Goal: Transaction & Acquisition: Obtain resource

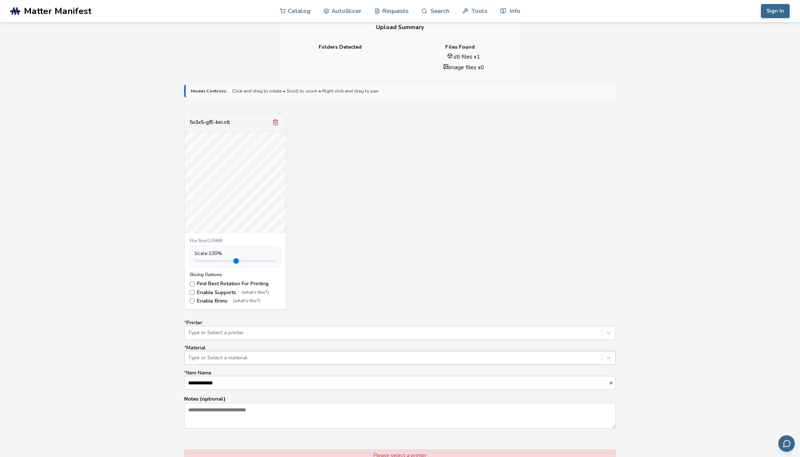
scroll to position [186, 0]
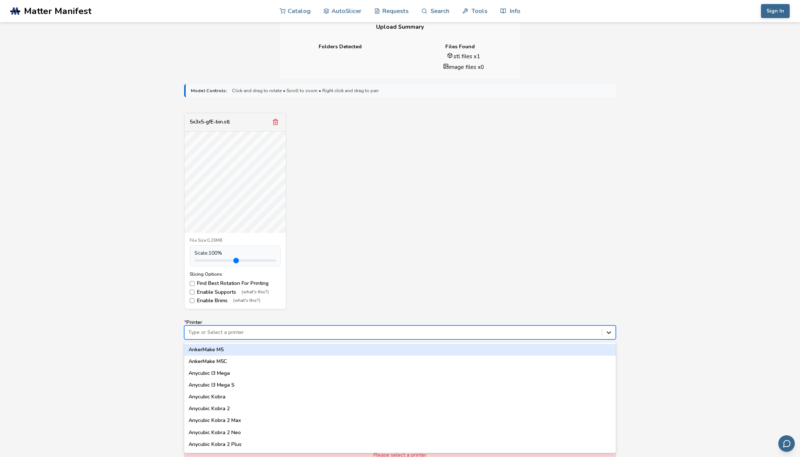
click at [608, 334] on icon at bounding box center [608, 332] width 7 height 7
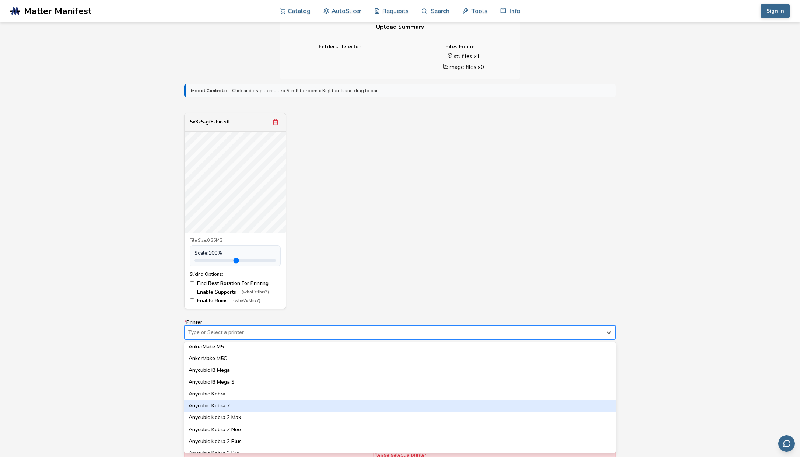
scroll to position [4, 0]
click at [365, 405] on div "Anycubic Kobra 2" at bounding box center [400, 404] width 432 height 12
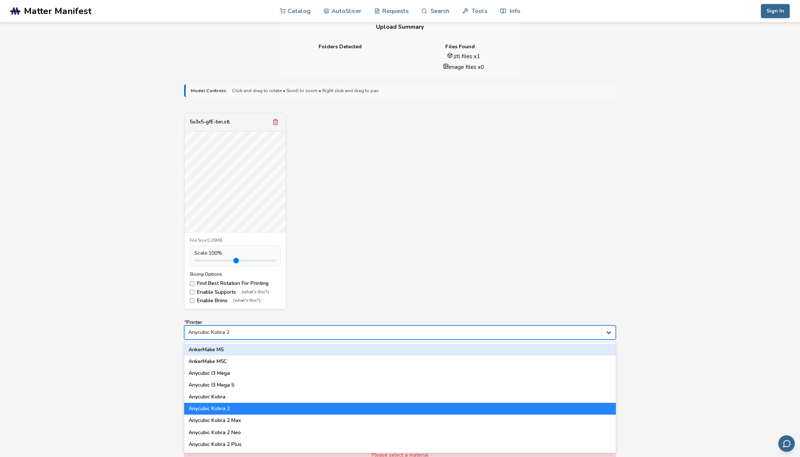
click at [611, 332] on icon at bounding box center [609, 332] width 4 height 3
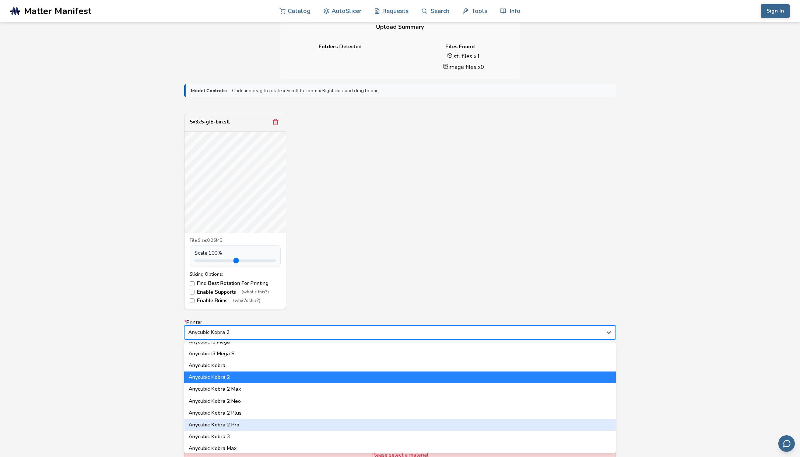
scroll to position [35, 0]
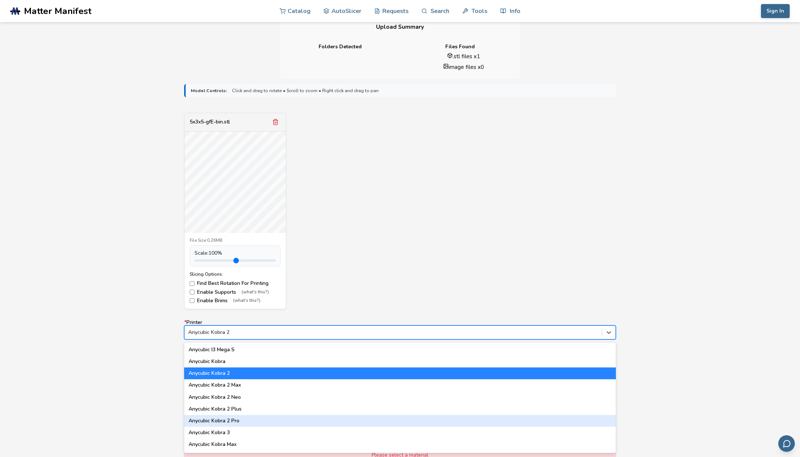
click at [262, 424] on div "Anycubic Kobra 2 Pro" at bounding box center [400, 421] width 432 height 12
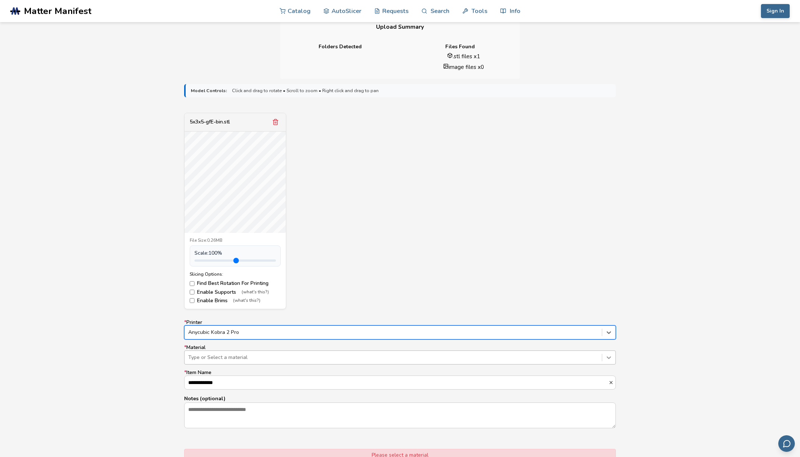
click at [612, 356] on icon at bounding box center [608, 357] width 7 height 7
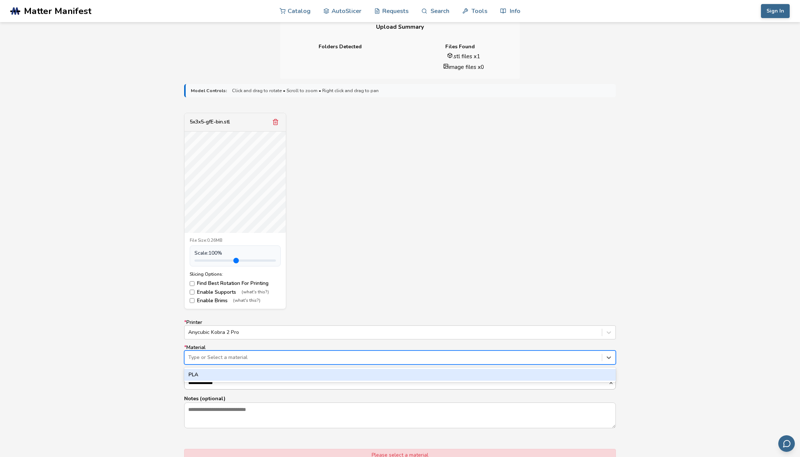
click at [558, 375] on div "PLA" at bounding box center [400, 375] width 432 height 12
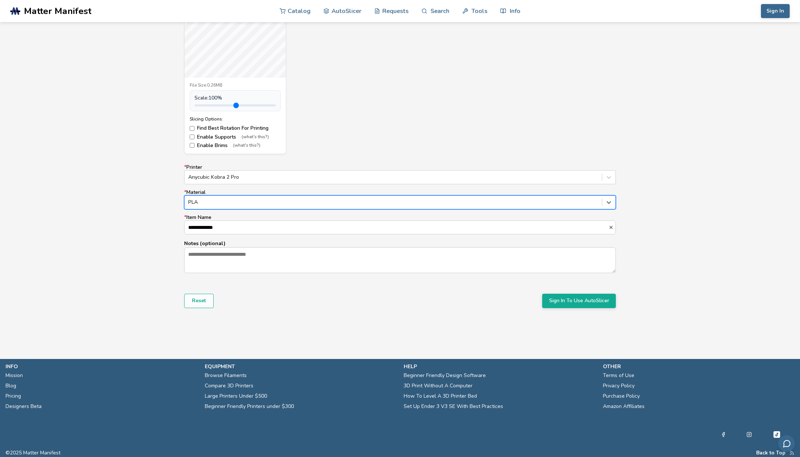
scroll to position [343, 0]
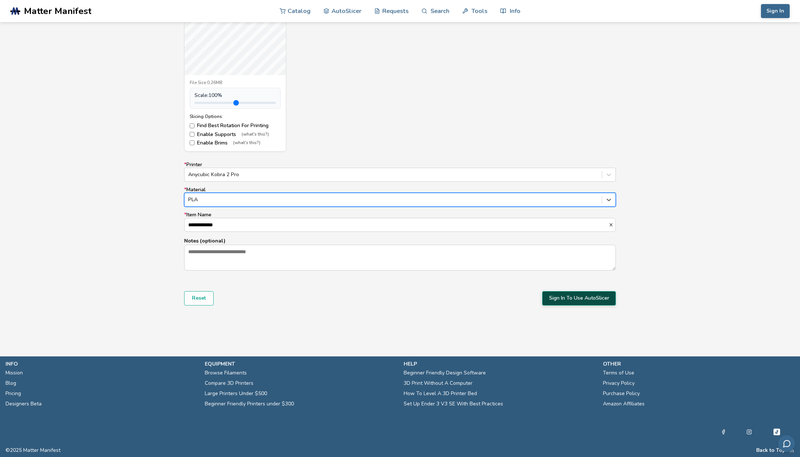
click at [594, 302] on button "Sign In To Use AutoSlicer" at bounding box center [579, 298] width 74 height 14
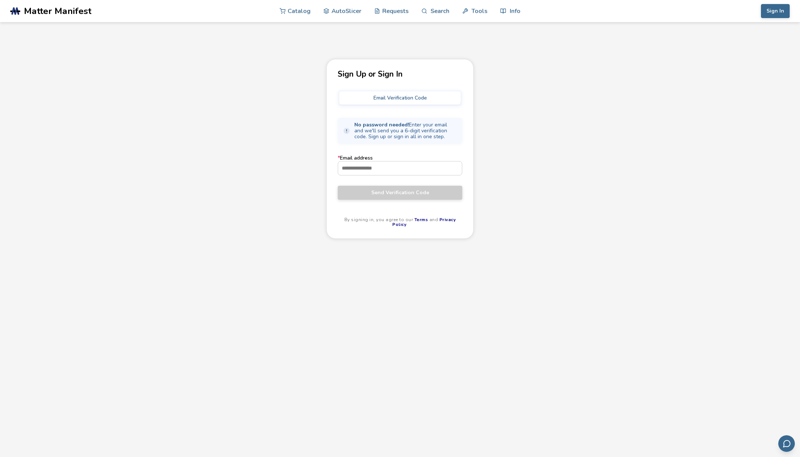
click at [397, 101] on button "Email Verification Code" at bounding box center [400, 97] width 122 height 13
click at [384, 171] on input "* Email address" at bounding box center [400, 167] width 124 height 13
type input "**********"
click at [394, 192] on span "Send Verification Code" at bounding box center [400, 193] width 114 height 6
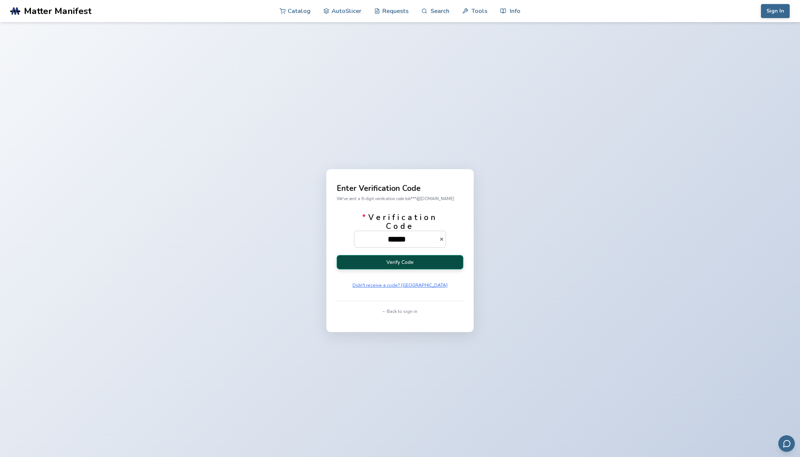
type input "******"
click at [388, 267] on button "Verify Code" at bounding box center [400, 262] width 127 height 14
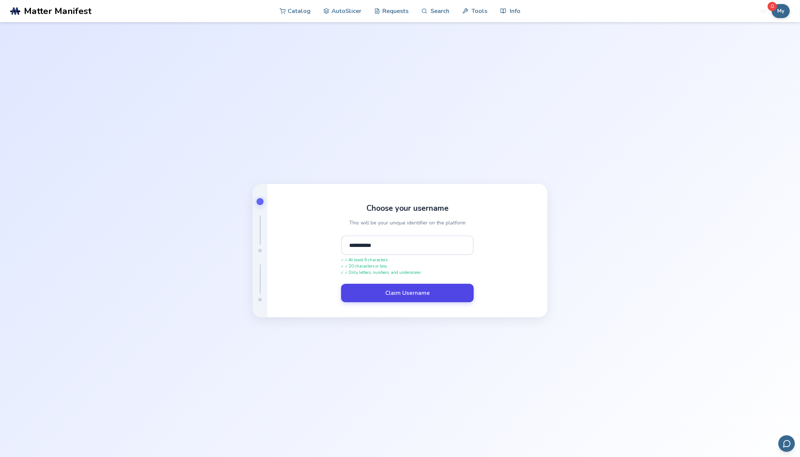
type input "**********"
click at [470, 300] on button "Claim Username" at bounding box center [407, 293] width 133 height 18
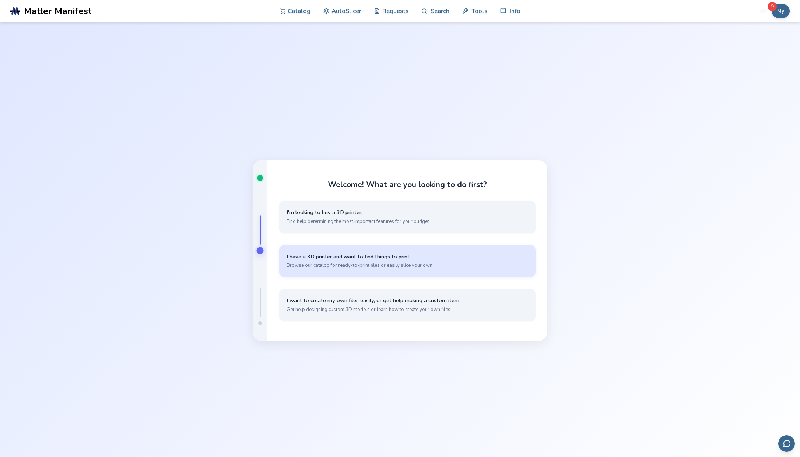
click at [433, 253] on span "I have a 3D printer and want to find things to print." at bounding box center [408, 256] width 242 height 7
click at [487, 256] on span "I have my own models that I want to slice" at bounding box center [408, 256] width 242 height 7
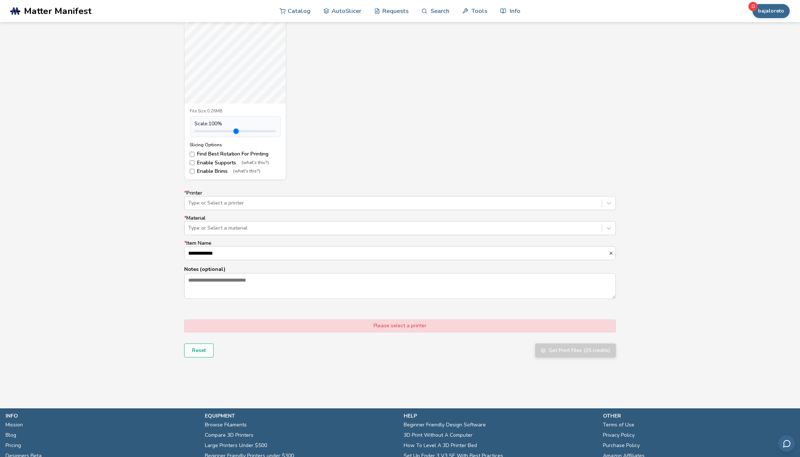
scroll to position [315, 0]
click at [611, 203] on icon at bounding box center [608, 202] width 7 height 7
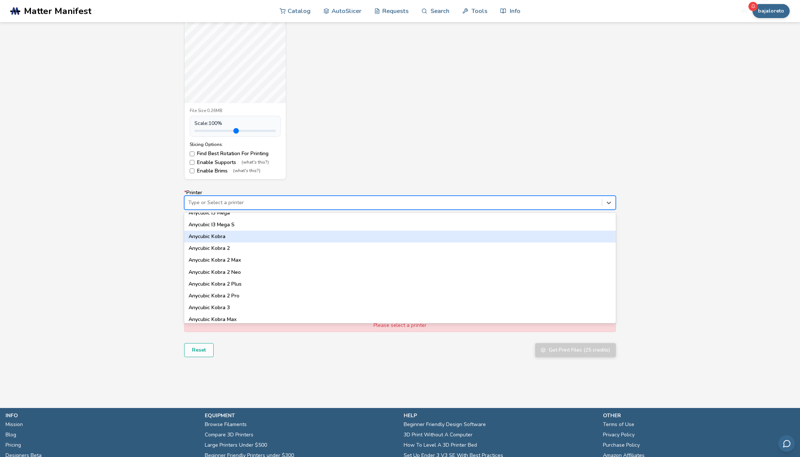
scroll to position [35, 0]
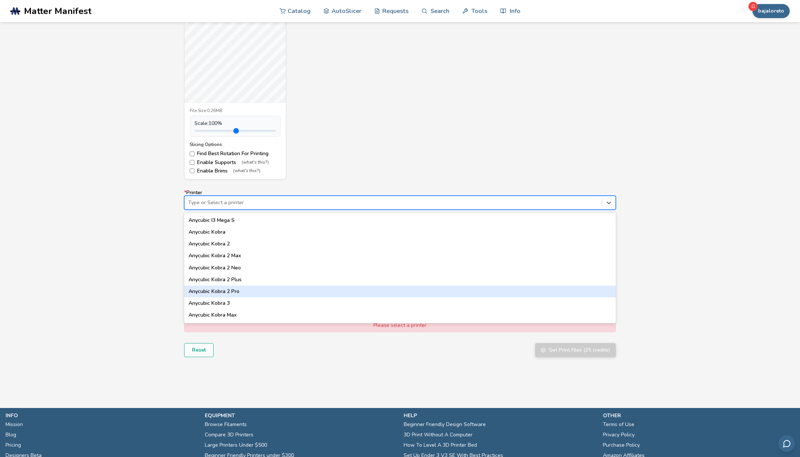
click at [301, 293] on div "Anycubic Kobra 2 Pro" at bounding box center [400, 292] width 432 height 12
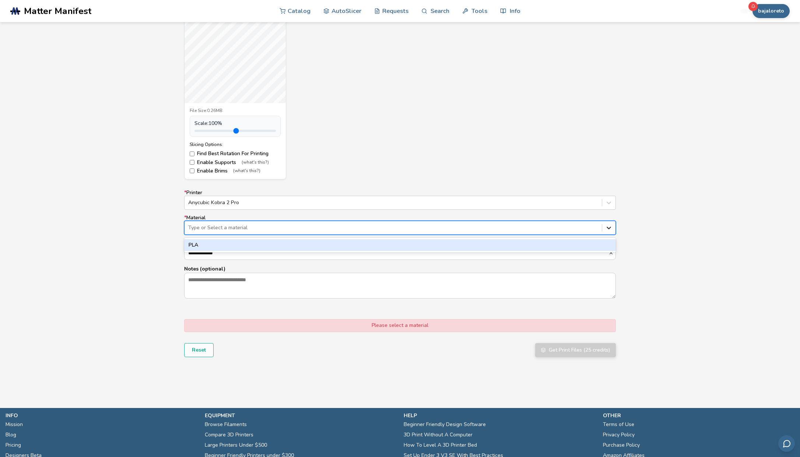
click at [611, 230] on icon at bounding box center [608, 227] width 7 height 7
click at [522, 244] on div "PLA" at bounding box center [400, 245] width 432 height 12
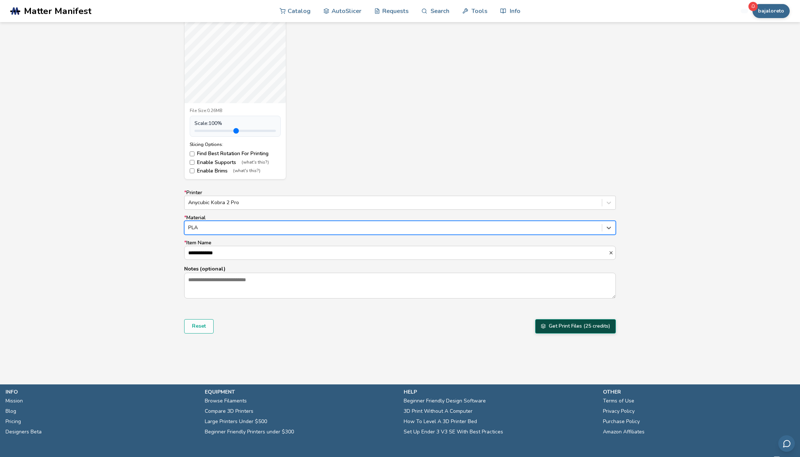
click at [573, 324] on button "Get Print Files (25 credits)" at bounding box center [575, 326] width 81 height 14
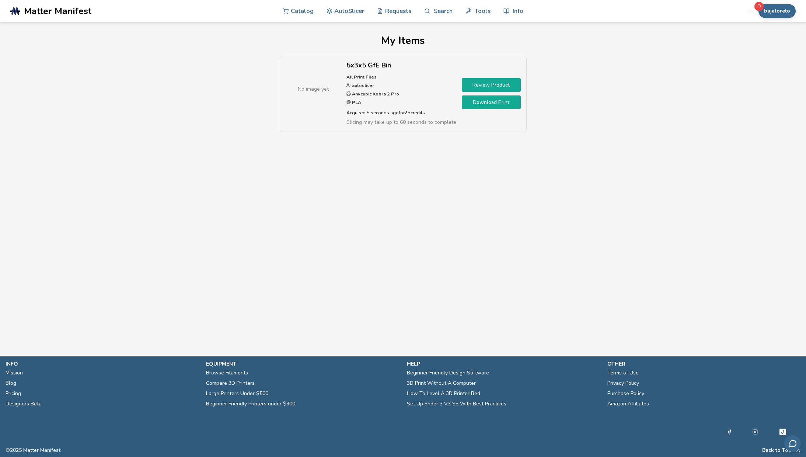
click at [492, 84] on link "Review Product" at bounding box center [491, 85] width 59 height 14
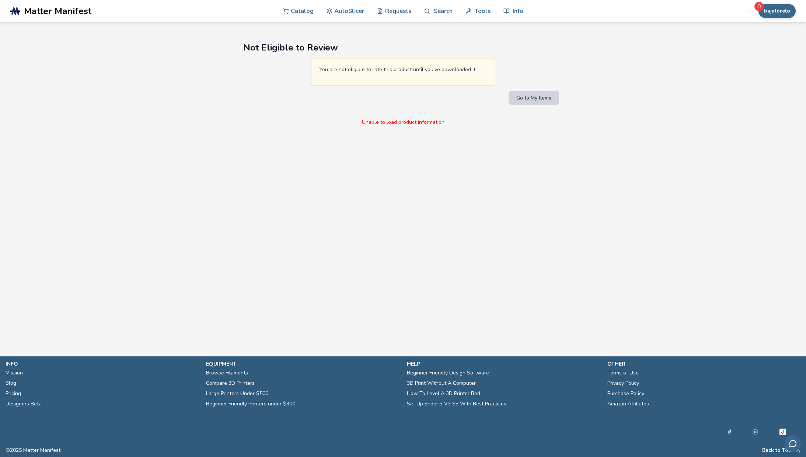
click at [525, 98] on button "Go to My Items" at bounding box center [534, 98] width 50 height 14
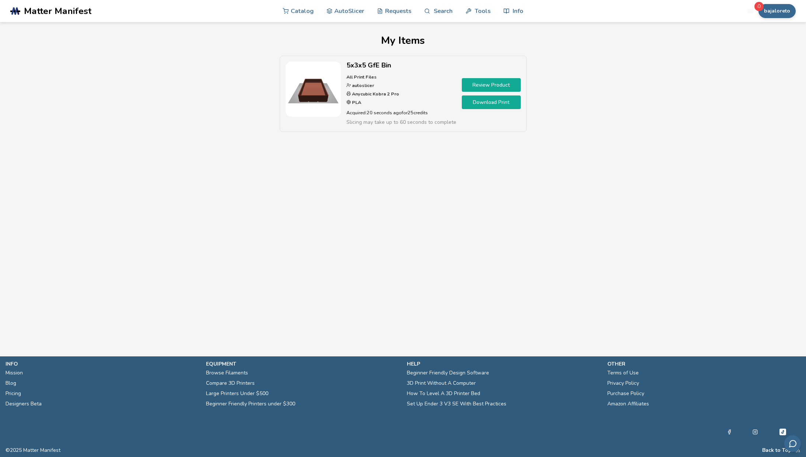
click at [328, 84] on img at bounding box center [313, 89] width 55 height 55
click at [379, 109] on p "Acquired: 20 seconds ago for 25 credits" at bounding box center [401, 113] width 110 height 8
click at [483, 107] on link "Download Print" at bounding box center [491, 102] width 59 height 14
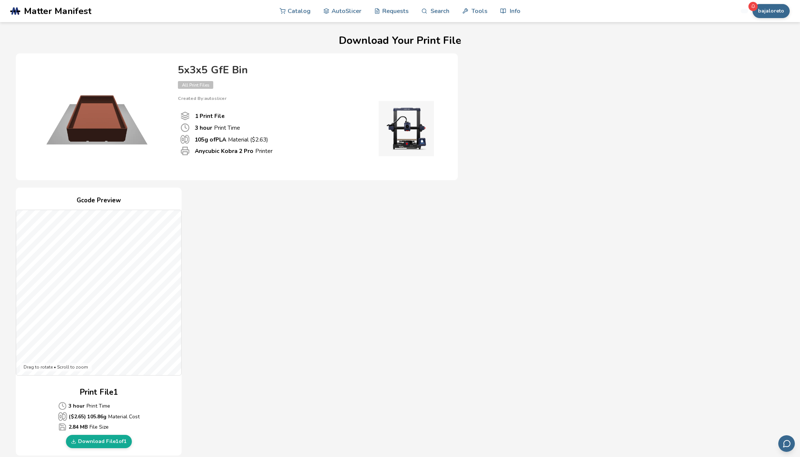
click at [221, 130] on p "3 hour Print Time" at bounding box center [217, 128] width 45 height 8
click at [92, 128] on img at bounding box center [96, 116] width 147 height 111
click at [245, 165] on div "1 Print File 3 hour Print Time 105 g of PLA Material ($ 2.63 ) Anycubic Kobra 2…" at bounding box center [268, 133] width 181 height 65
click at [245, 166] on div "1 Print File 3 hour Print Time 105 g of PLA Material ($ 2.63 ) Anycubic Kobra 2…" at bounding box center [310, 133] width 265 height 65
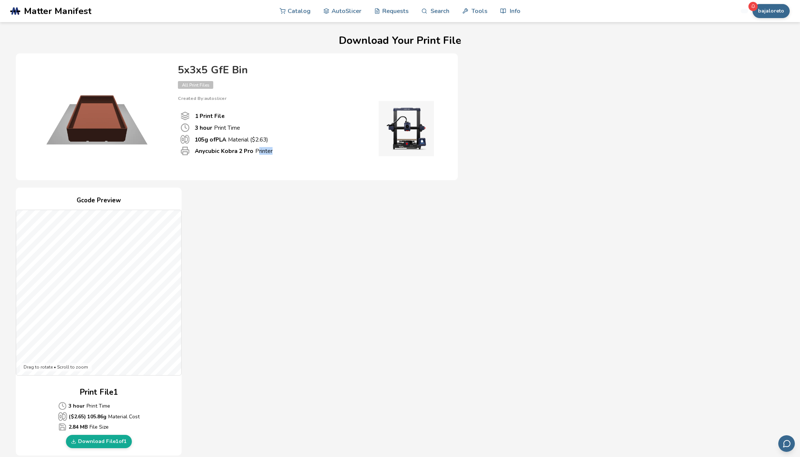
click at [245, 166] on div "1 Print File 3 hour Print Time 105 g of PLA Material ($ 2.63 ) Anycubic Kobra 2…" at bounding box center [310, 133] width 265 height 65
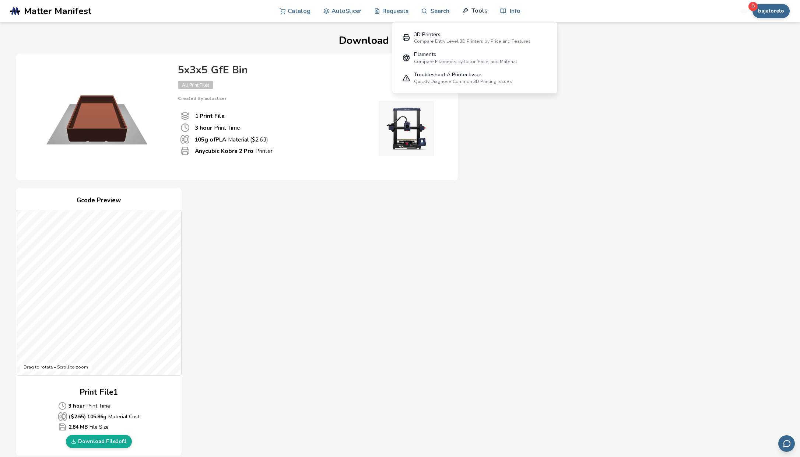
click at [472, 14] on link "Tools" at bounding box center [474, 11] width 25 height 22
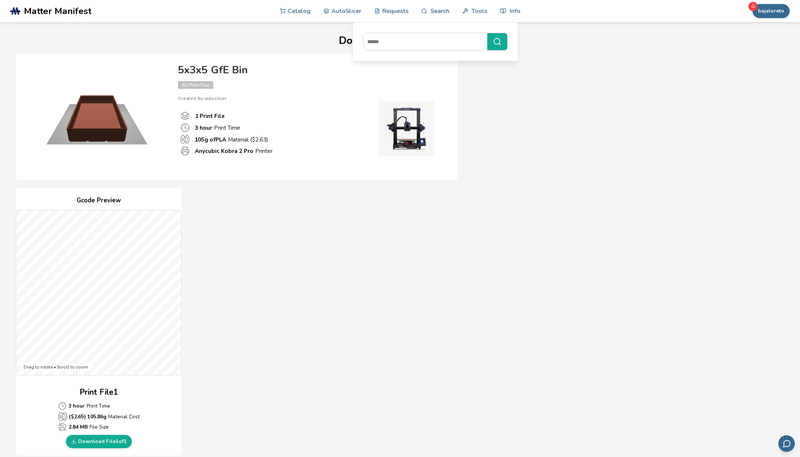
click at [258, 234] on div "Gcode Preview Drag to rotate • Scroll to zoom Print File 1 3 hour Print Time ($…" at bounding box center [237, 322] width 442 height 268
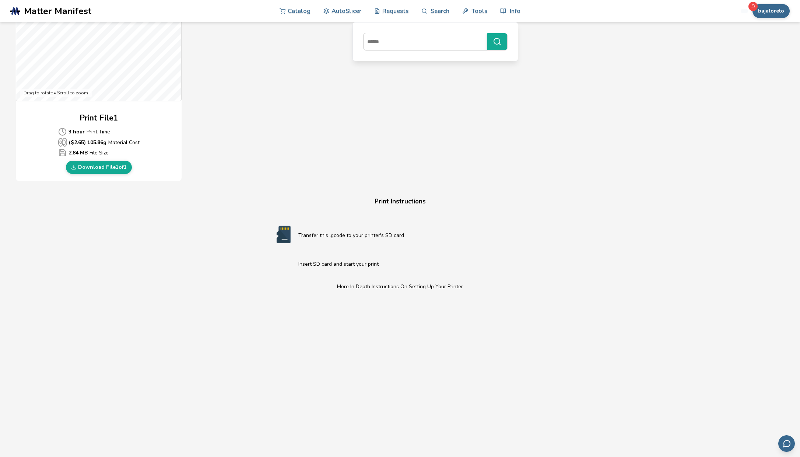
scroll to position [276, 0]
click at [313, 233] on p "Transfer this .gcode to your printer's SD card" at bounding box center [415, 233] width 233 height 8
click at [295, 233] on img at bounding box center [283, 232] width 29 height 18
click at [264, 235] on div "Transfer this .gcode to your printer's SD card Insert SD card and start your pr…" at bounding box center [400, 335] width 280 height 243
click at [261, 263] on div "Transfer this .gcode to your printer's SD card Insert SD card and start your pr…" at bounding box center [400, 335] width 280 height 243
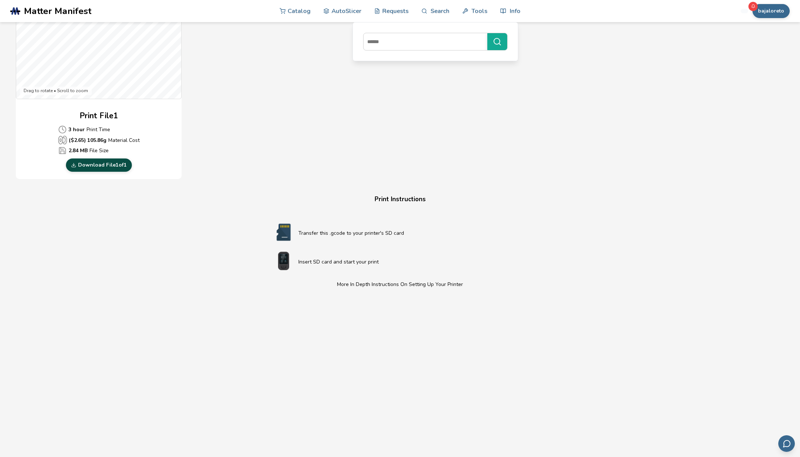
click at [118, 168] on link "Download File 1 of 1" at bounding box center [99, 164] width 66 height 13
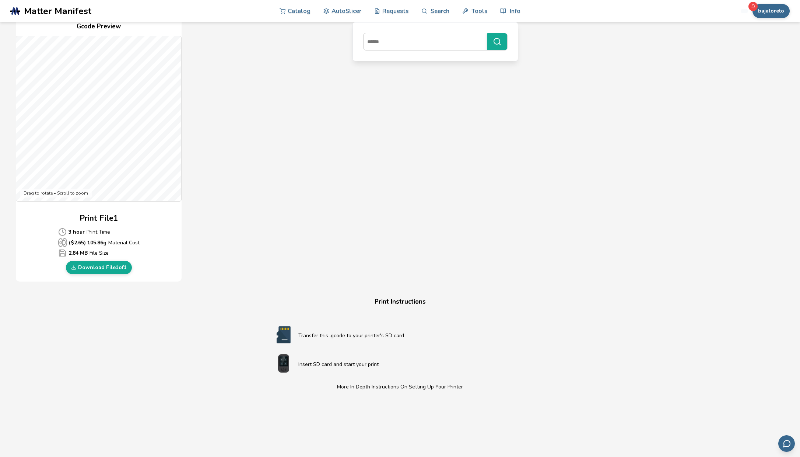
scroll to position [168, 0]
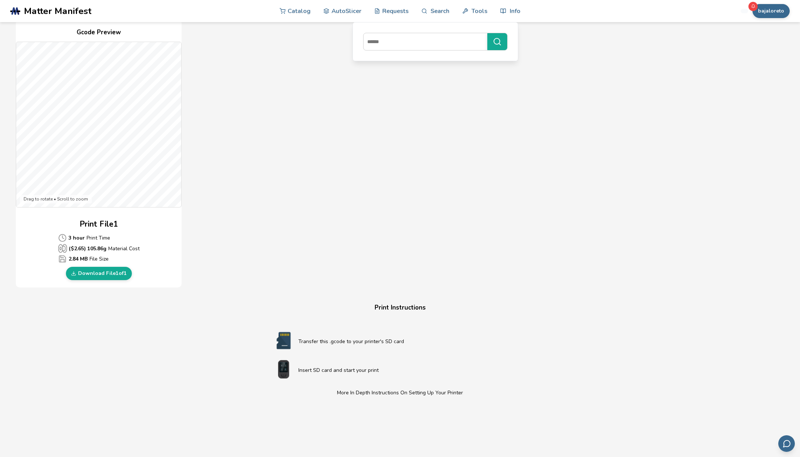
click at [353, 123] on div "Gcode Preview Drag to rotate • Scroll to zoom Print File 1 3 hour Print Time ($…" at bounding box center [237, 154] width 442 height 268
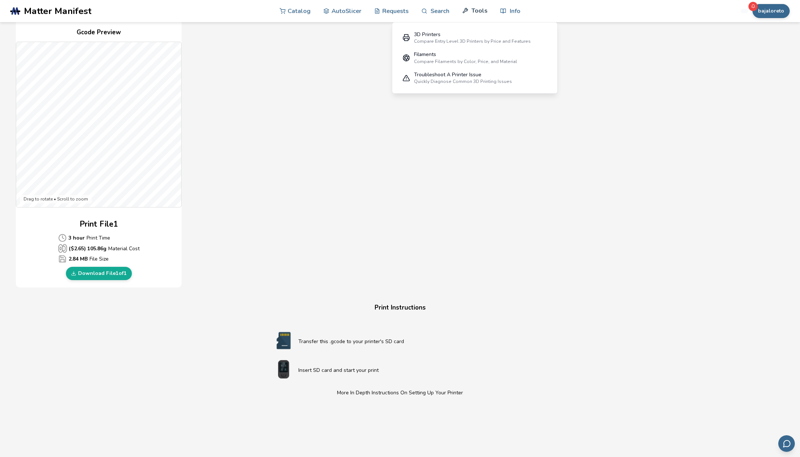
click at [477, 15] on link "Tools" at bounding box center [474, 11] width 25 height 22
click at [337, 11] on link "AutoSlicer" at bounding box center [343, 11] width 38 height 22
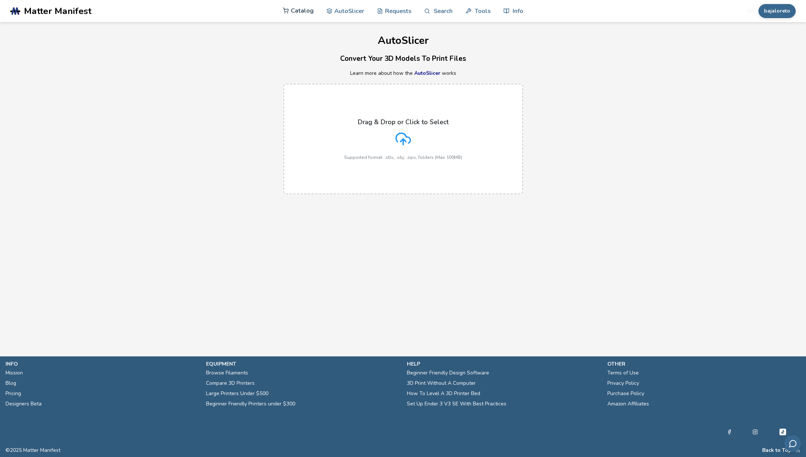
click at [297, 14] on link "Catalog" at bounding box center [298, 11] width 31 height 22
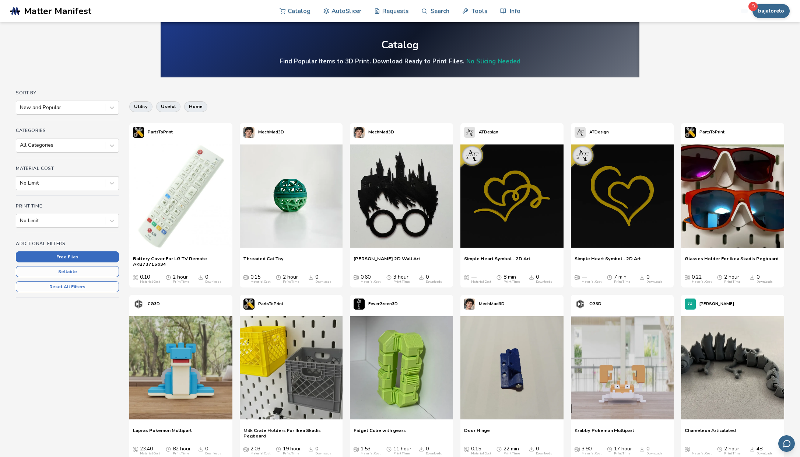
click at [66, 257] on button "Free Files" at bounding box center [67, 256] width 103 height 11
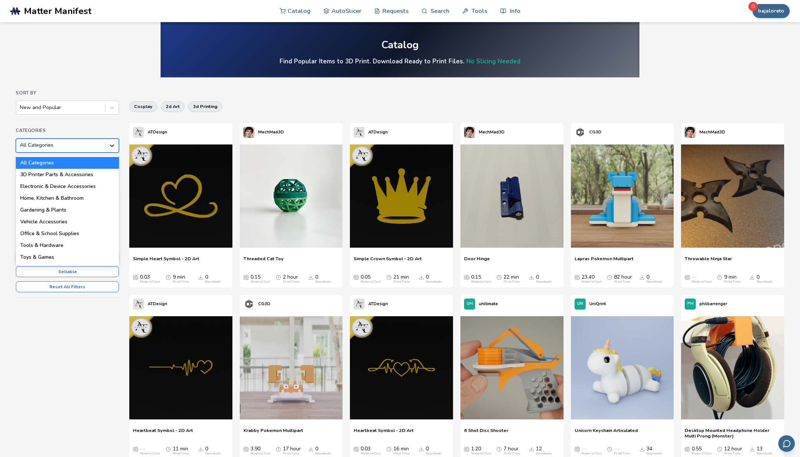
click at [112, 147] on icon at bounding box center [111, 145] width 7 height 7
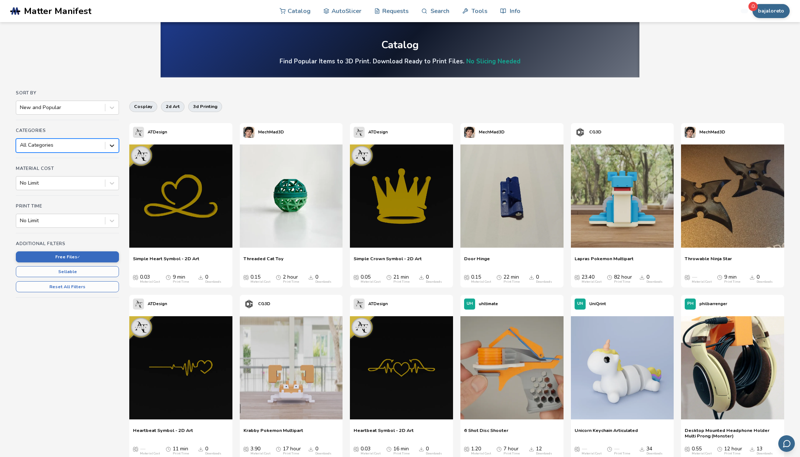
click at [112, 147] on icon at bounding box center [111, 145] width 7 height 7
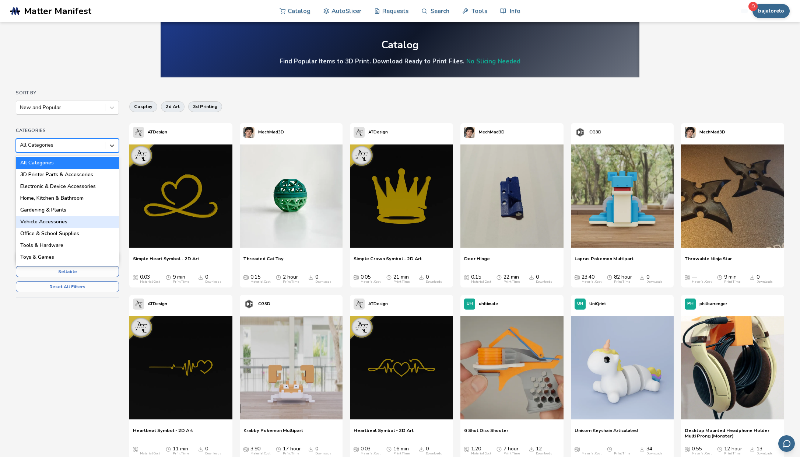
click at [77, 220] on div "Vehicle Accessories" at bounding box center [67, 222] width 103 height 12
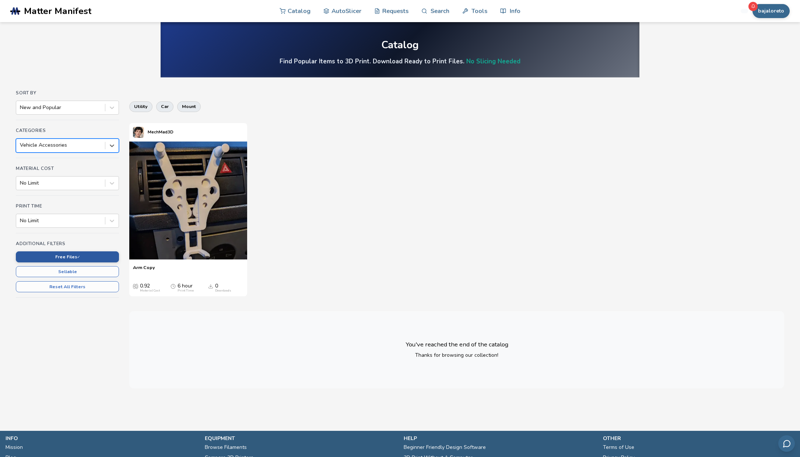
click at [107, 260] on button "Free Files ✓" at bounding box center [67, 256] width 103 height 11
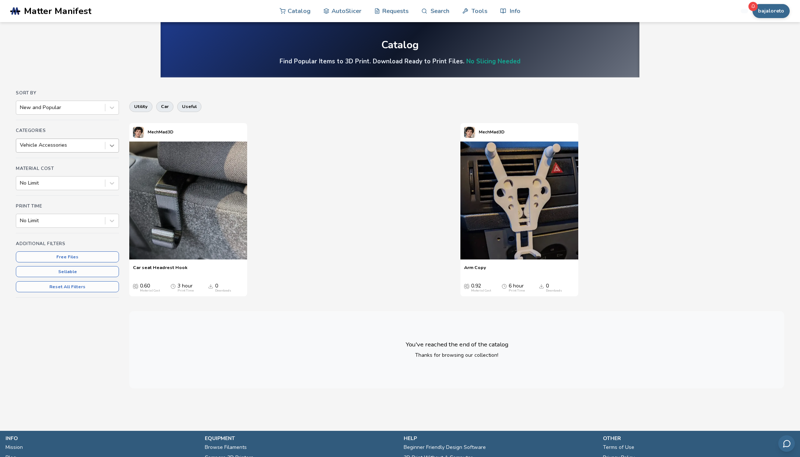
click at [115, 143] on icon at bounding box center [111, 145] width 7 height 7
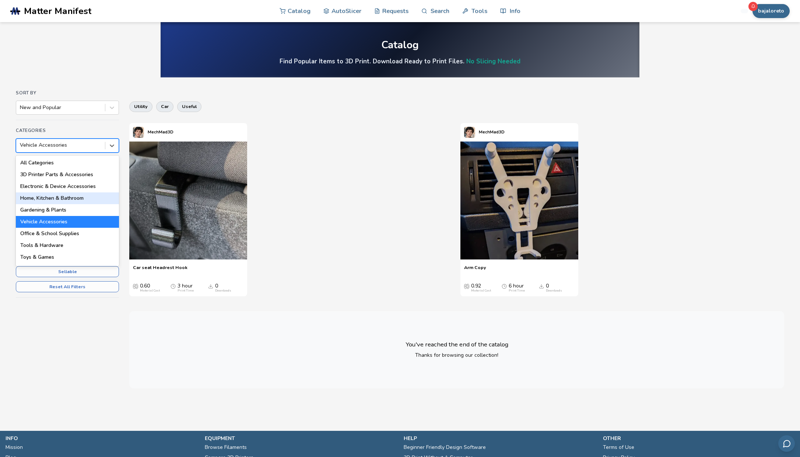
click at [73, 199] on div "Home, Kitchen & Bathroom" at bounding box center [67, 198] width 103 height 12
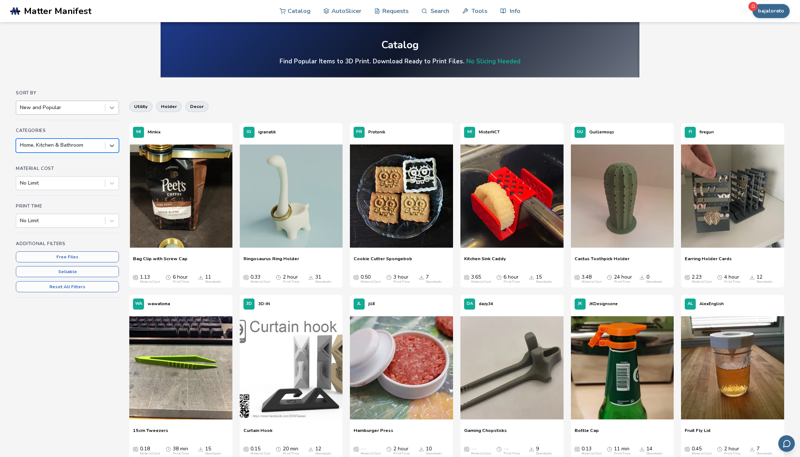
click at [110, 108] on icon at bounding box center [111, 107] width 7 height 7
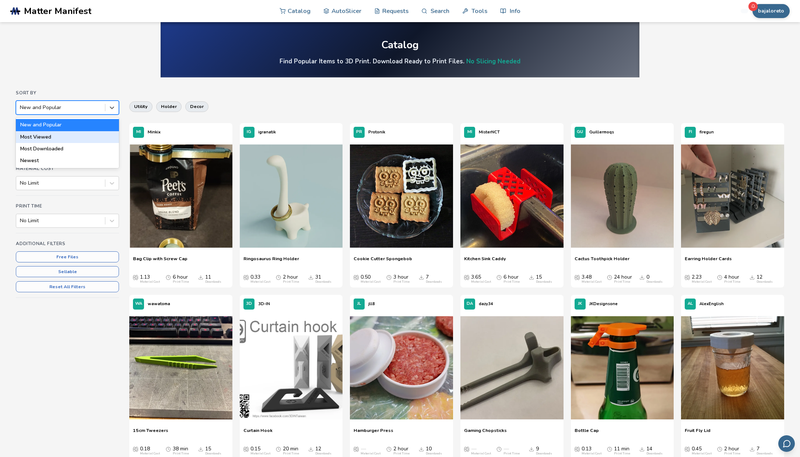
click at [74, 139] on div "Most Viewed" at bounding box center [67, 137] width 103 height 12
click at [167, 194] on img at bounding box center [180, 195] width 103 height 103
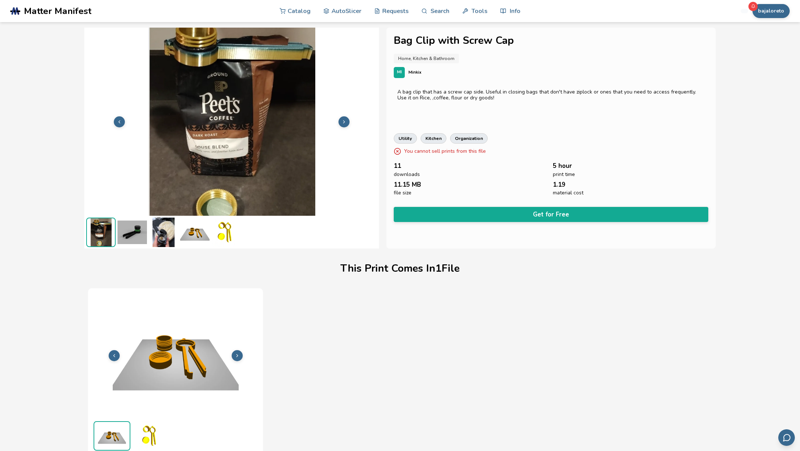
click at [131, 231] on img at bounding box center [132, 232] width 29 height 29
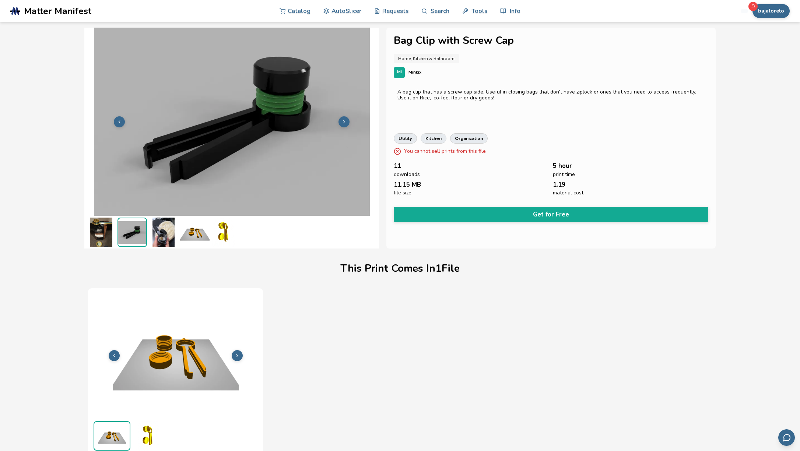
click at [163, 234] on img at bounding box center [163, 232] width 29 height 29
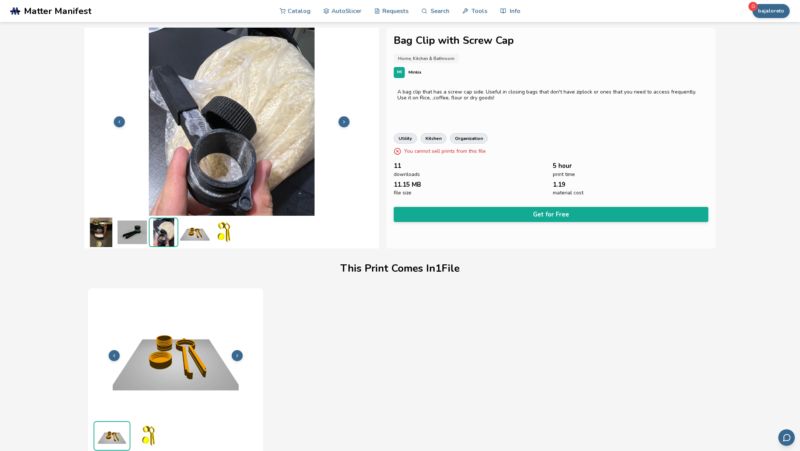
click at [201, 235] on img at bounding box center [194, 232] width 29 height 29
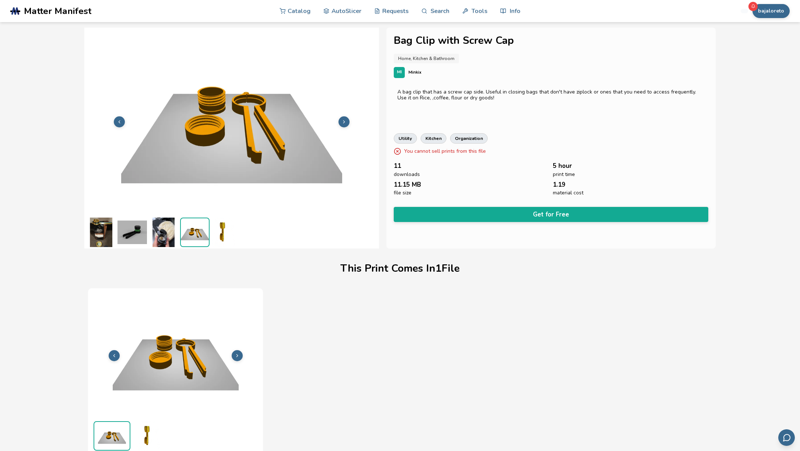
click at [220, 229] on img at bounding box center [226, 232] width 29 height 29
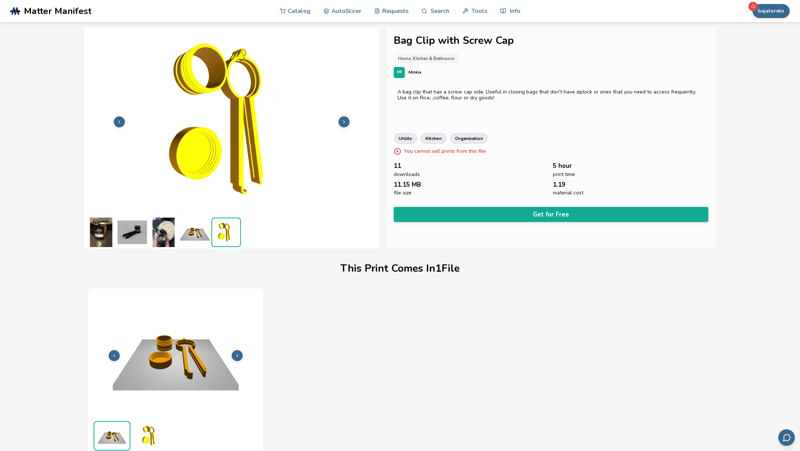
click at [197, 228] on img at bounding box center [194, 232] width 29 height 29
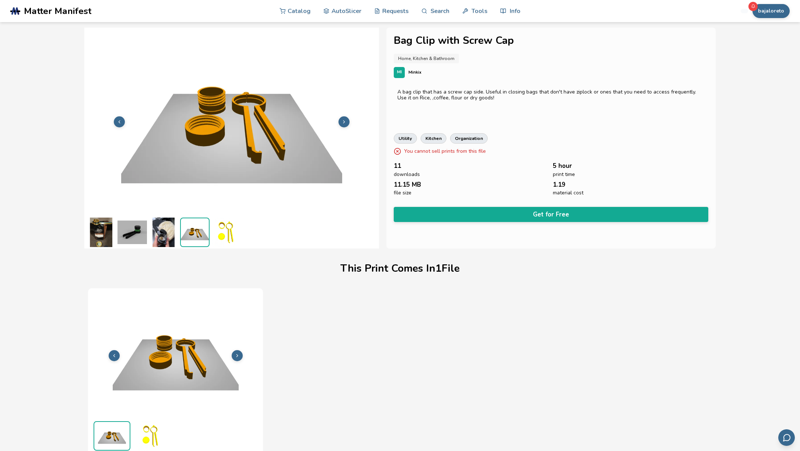
click at [156, 228] on img at bounding box center [163, 232] width 29 height 29
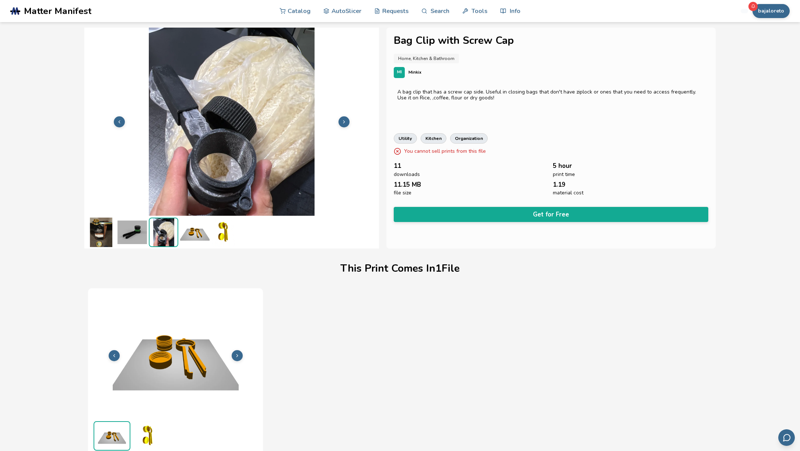
click at [131, 231] on img at bounding box center [132, 232] width 29 height 29
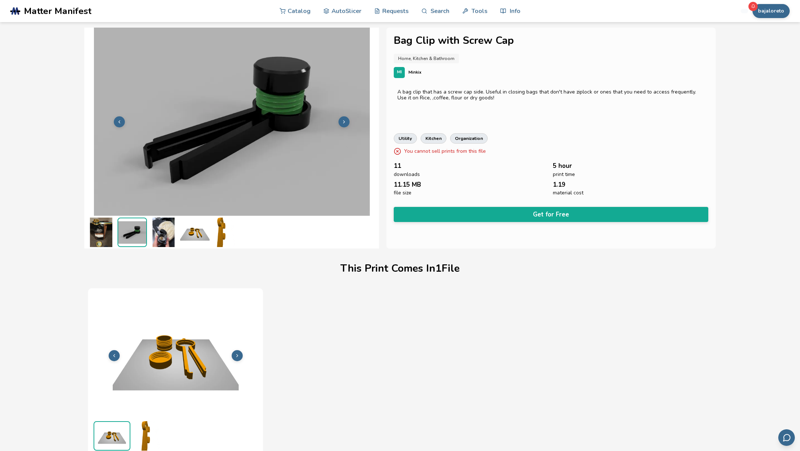
click at [186, 230] on img at bounding box center [194, 232] width 29 height 29
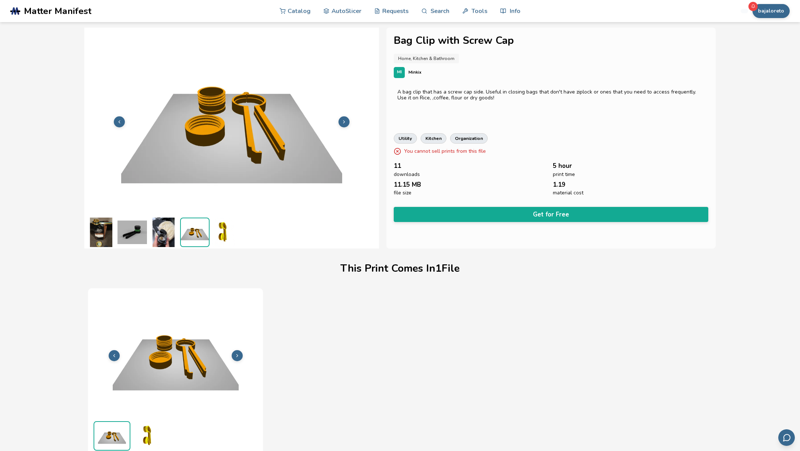
click at [96, 228] on img at bounding box center [100, 232] width 29 height 29
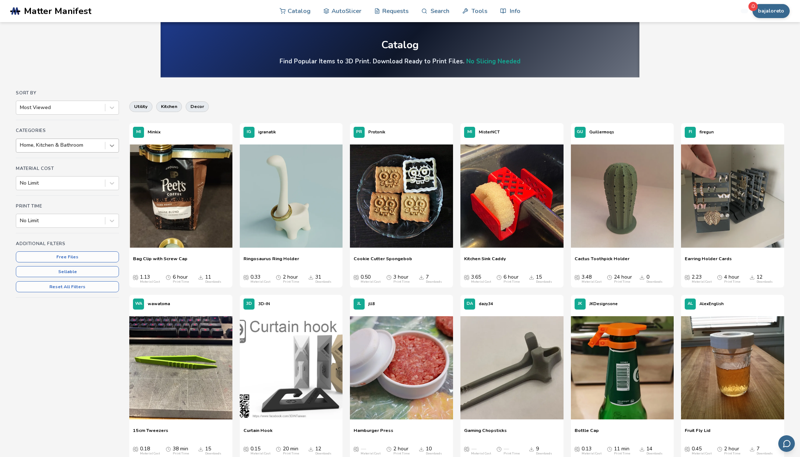
click at [118, 145] on div at bounding box center [111, 145] width 13 height 13
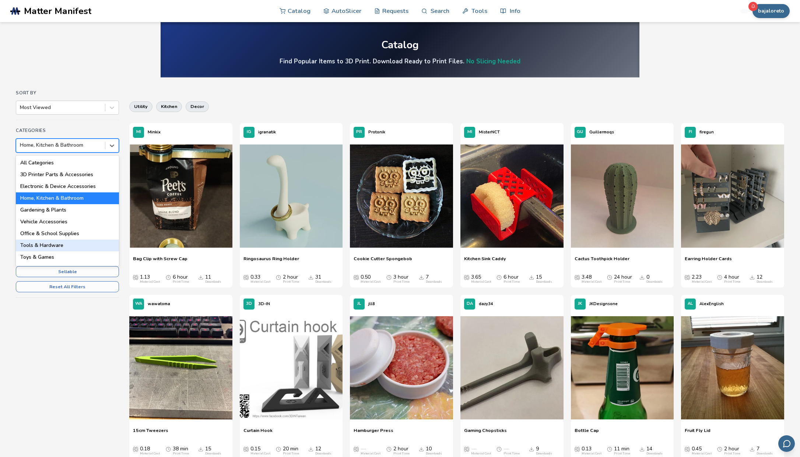
scroll to position [1, 0]
click at [63, 240] on div "Tools & Hardware" at bounding box center [67, 244] width 103 height 12
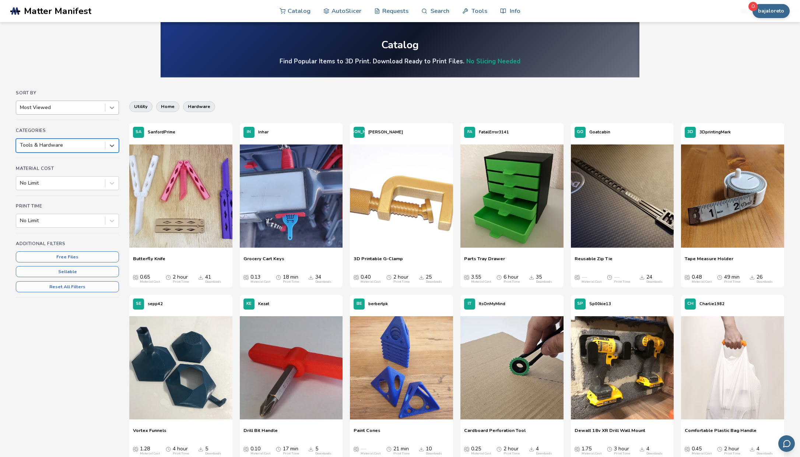
click at [112, 109] on icon at bounding box center [111, 107] width 7 height 7
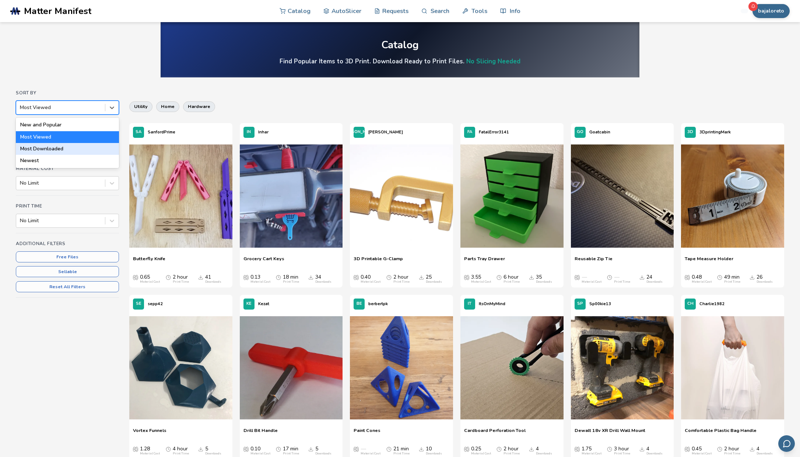
click at [75, 147] on div "Most Downloaded" at bounding box center [67, 149] width 103 height 12
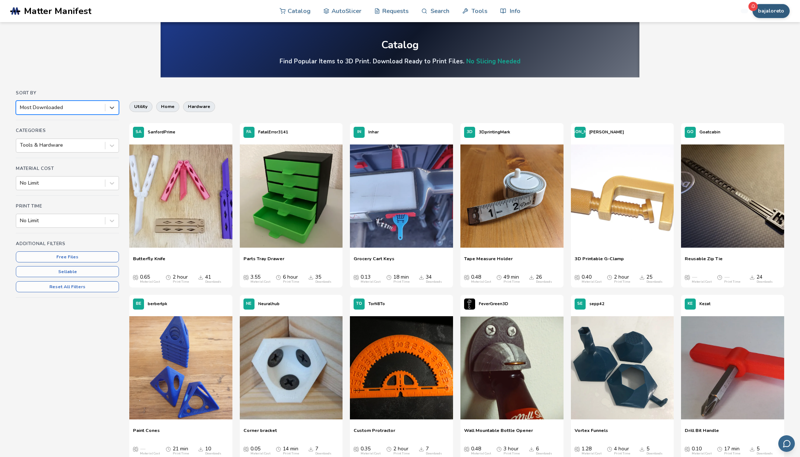
click at [765, 11] on button "bajaloreto" at bounding box center [771, 11] width 37 height 14
click at [763, 68] on button "Rewards 3" at bounding box center [763, 73] width 52 height 15
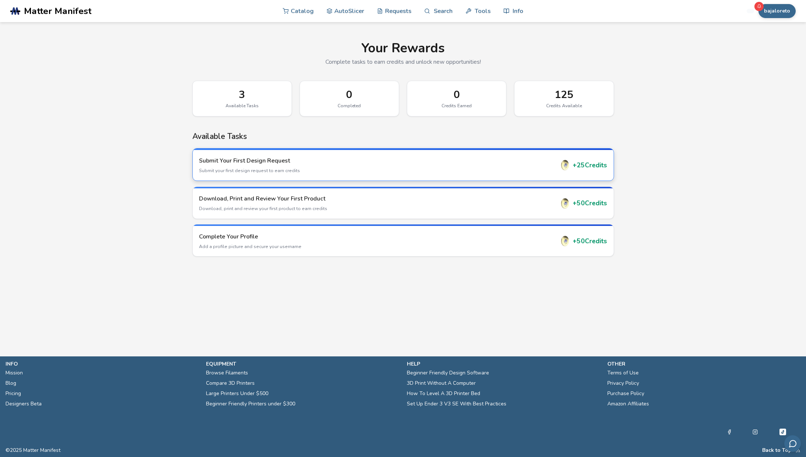
click at [318, 170] on p "Submit your first design request to earn credits" at bounding box center [377, 170] width 356 height 7
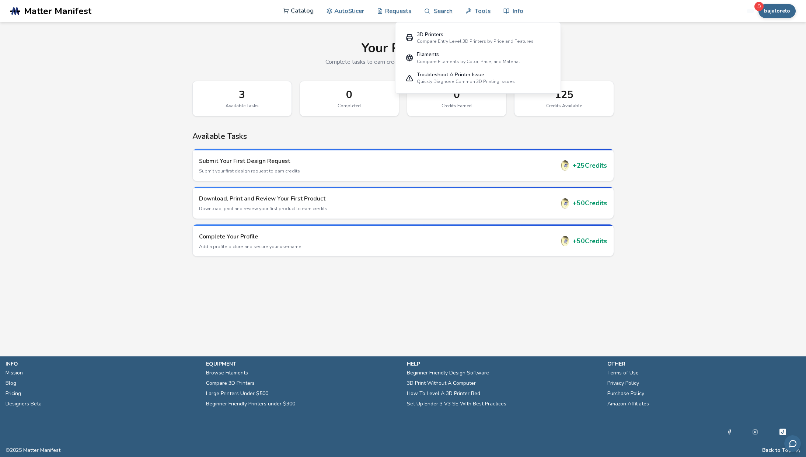
click at [310, 13] on link "Catalog" at bounding box center [298, 11] width 31 height 22
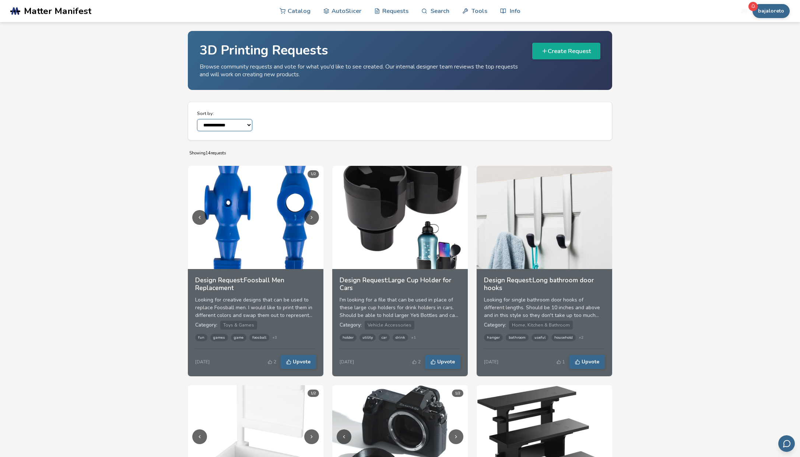
click at [233, 128] on select "**********" at bounding box center [224, 125] width 55 height 12
click at [197, 119] on select "**********" at bounding box center [224, 125] width 55 height 12
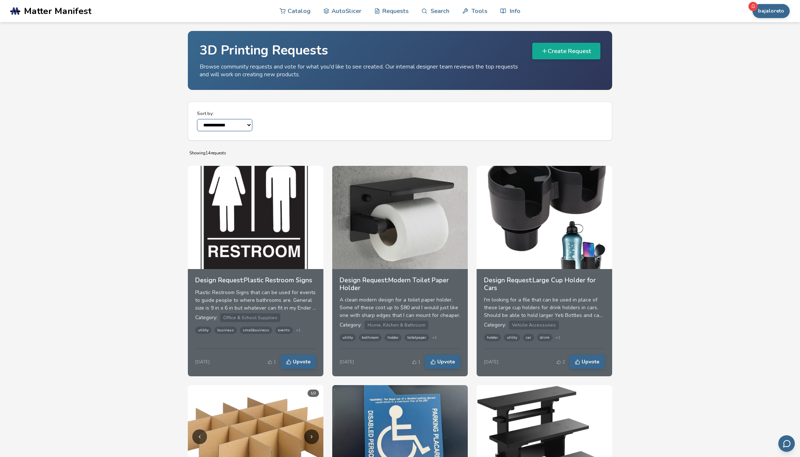
click at [250, 127] on select "**********" at bounding box center [224, 125] width 55 height 12
select select "******"
click at [197, 119] on select "**********" at bounding box center [224, 125] width 55 height 12
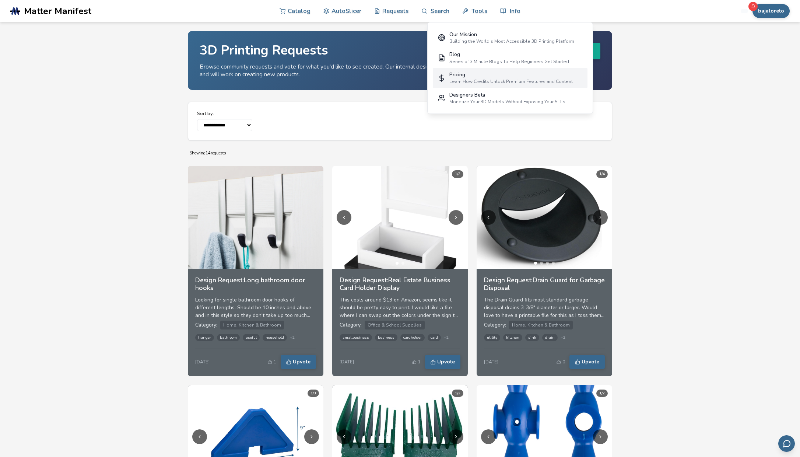
click at [483, 75] on div "Pricing" at bounding box center [511, 75] width 123 height 6
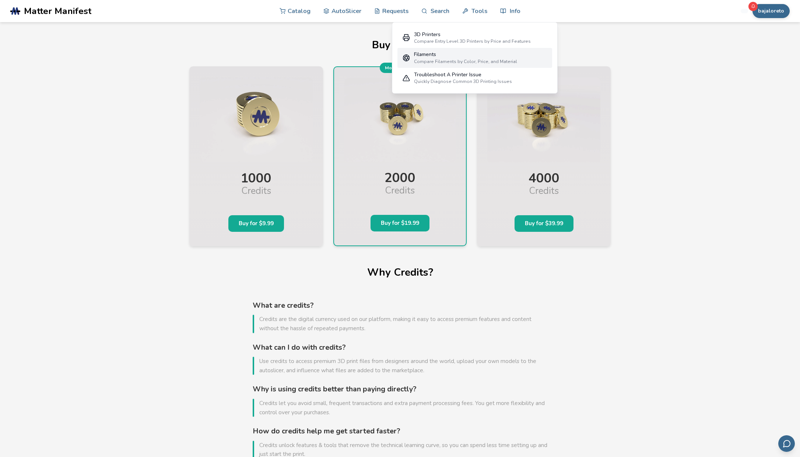
click at [440, 53] on div "Filaments" at bounding box center [465, 55] width 103 height 6
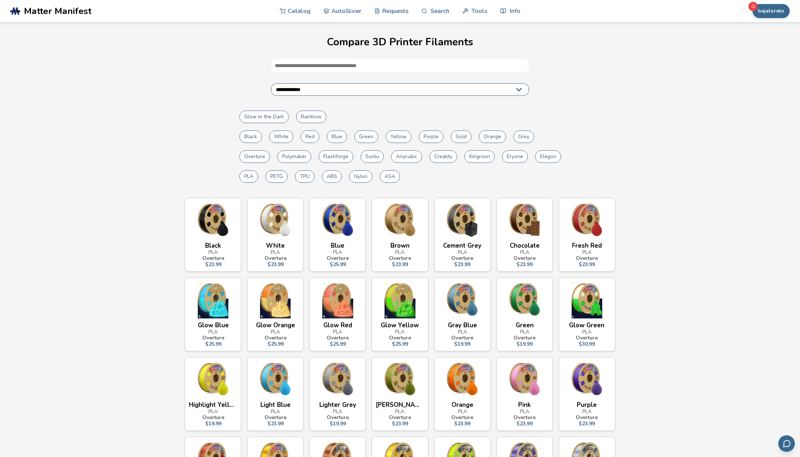
click at [219, 226] on img at bounding box center [213, 220] width 48 height 37
click at [217, 247] on div "Black" at bounding box center [213, 245] width 48 height 7
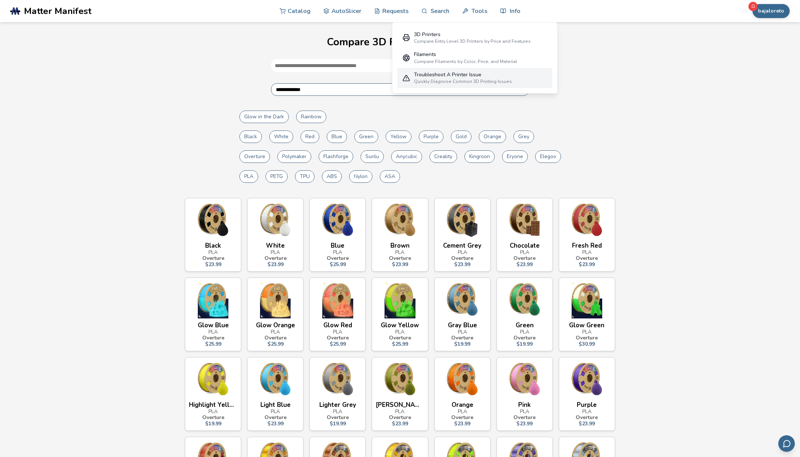
click at [457, 72] on div "Troubleshoot A Printer Issue" at bounding box center [463, 75] width 98 height 6
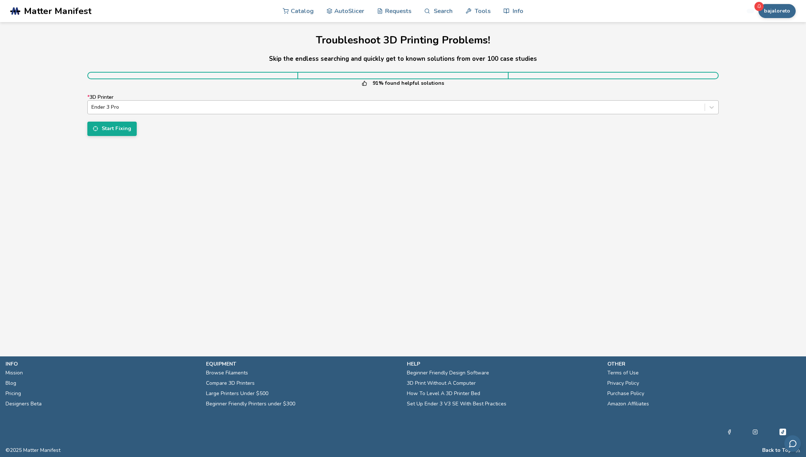
click at [575, 113] on div "Ender 3 Pro" at bounding box center [402, 107] width 631 height 14
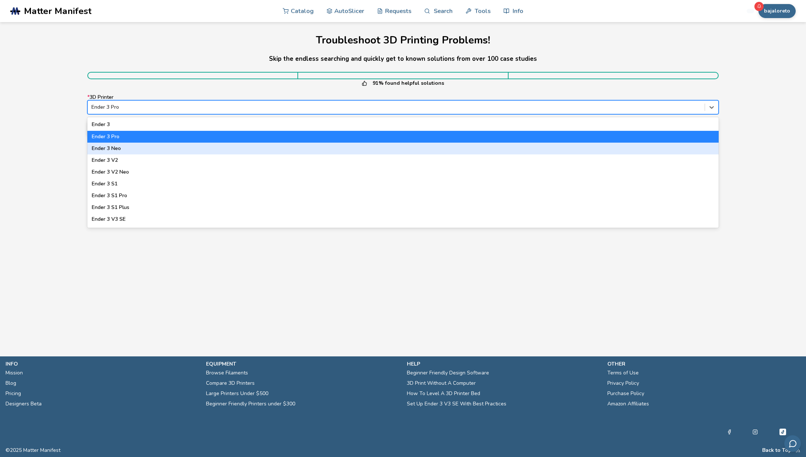
click at [123, 150] on div "Ender 3 Neo" at bounding box center [402, 149] width 631 height 12
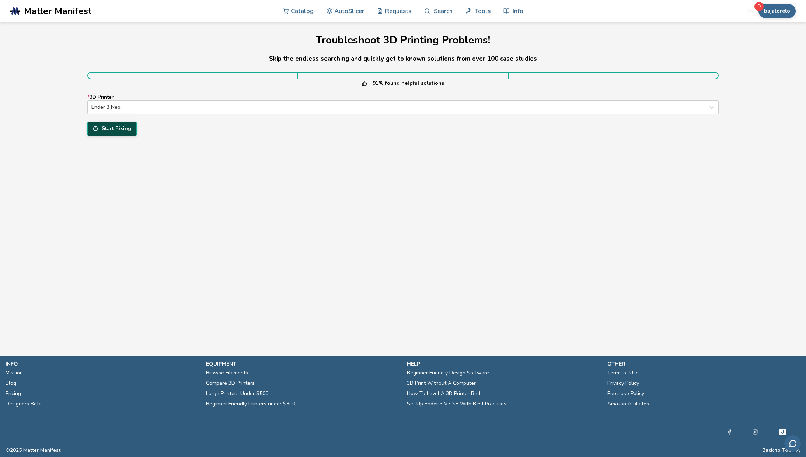
click at [120, 128] on button "Start Fixing" at bounding box center [111, 129] width 49 height 14
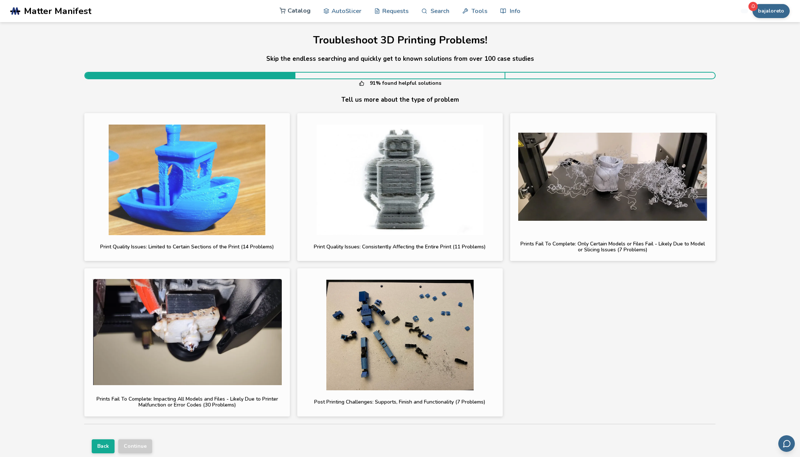
click at [292, 7] on link "Catalog" at bounding box center [295, 11] width 31 height 22
